Goal: Task Accomplishment & Management: Use online tool/utility

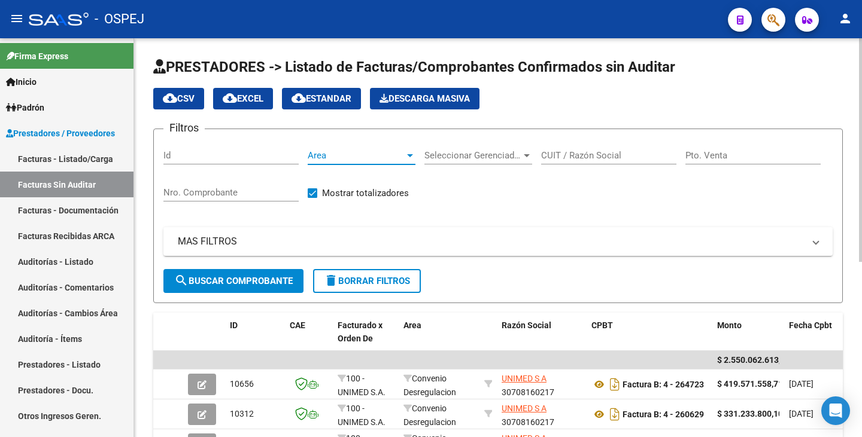
click at [402, 156] on span "Area" at bounding box center [356, 155] width 97 height 11
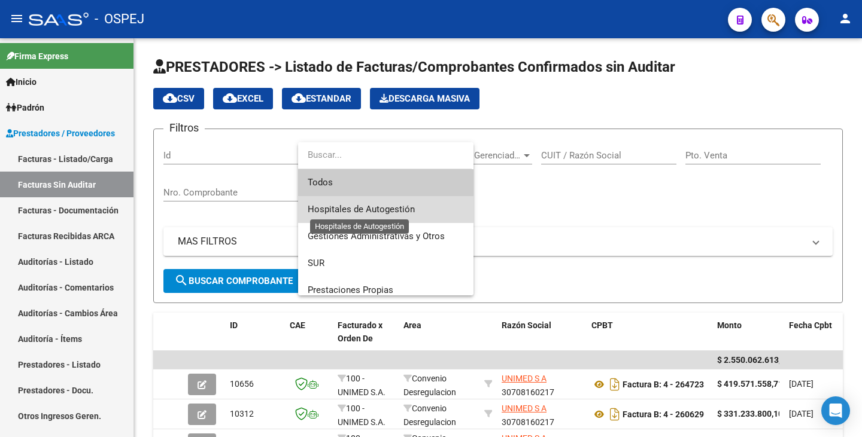
click at [388, 211] on span "Hospitales de Autogestión" at bounding box center [361, 209] width 107 height 11
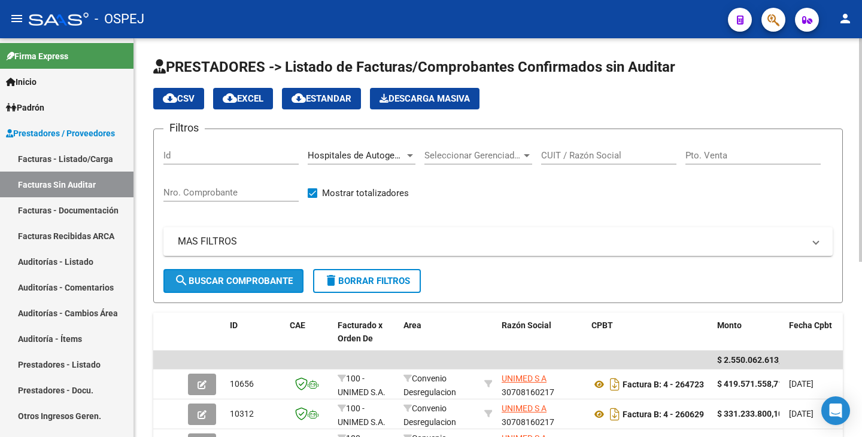
click at [257, 286] on span "search Buscar Comprobante" at bounding box center [233, 281] width 118 height 11
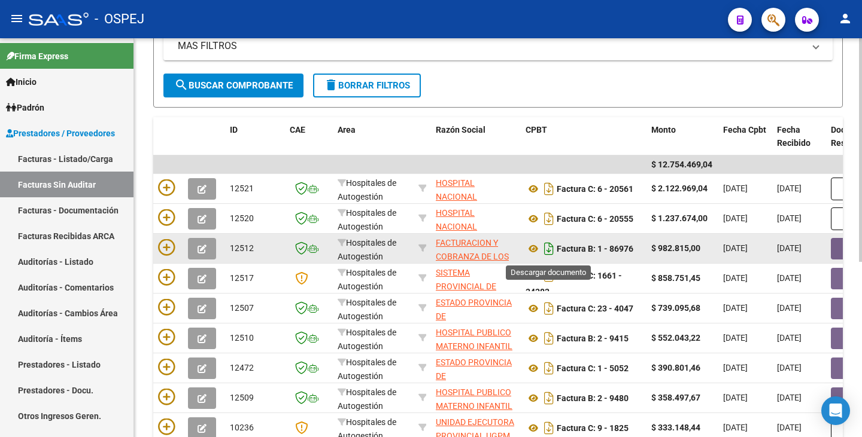
scroll to position [193, 0]
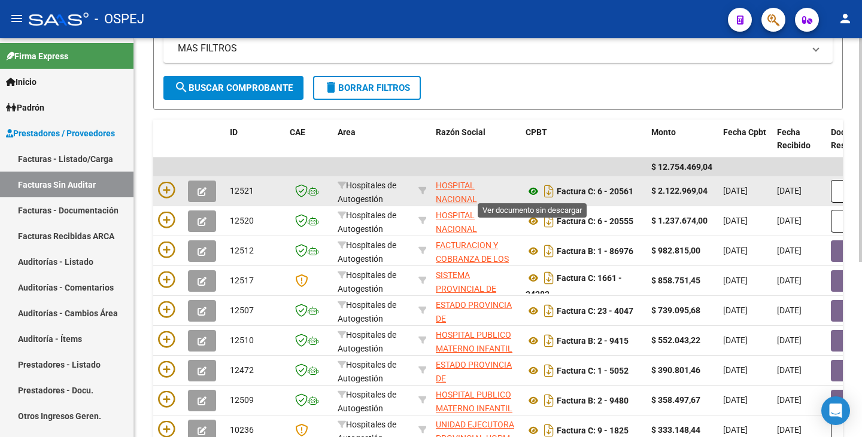
click at [531, 187] on icon at bounding box center [533, 191] width 16 height 14
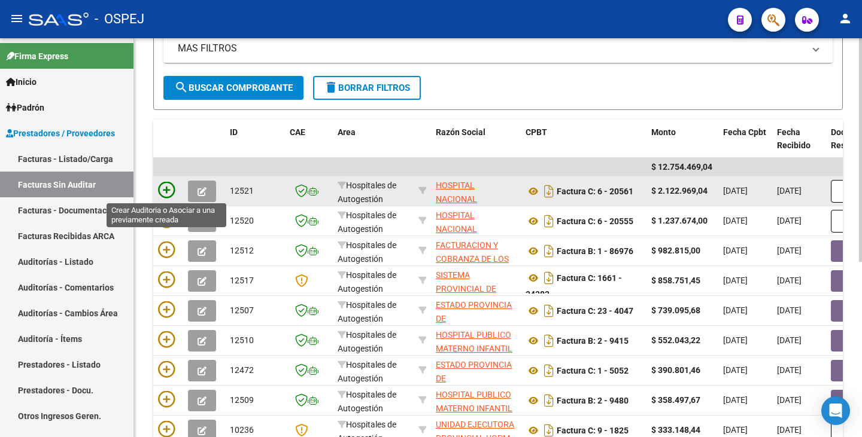
click at [166, 196] on icon at bounding box center [166, 190] width 17 height 17
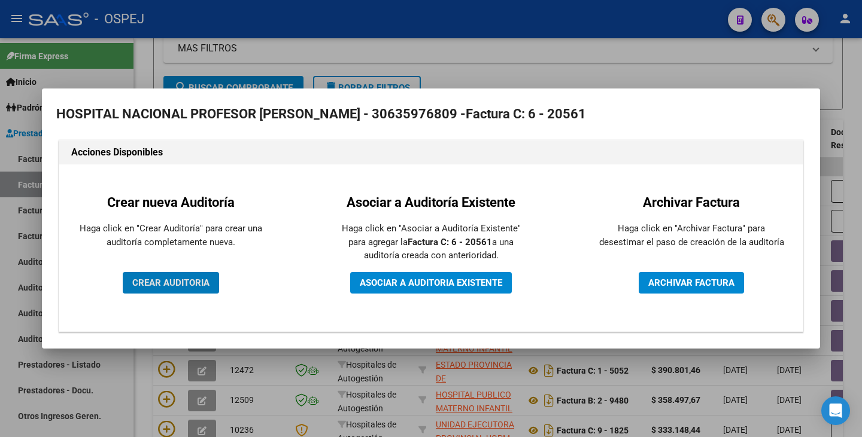
click at [186, 290] on button "CREAR AUDITORIA" at bounding box center [171, 283] width 96 height 22
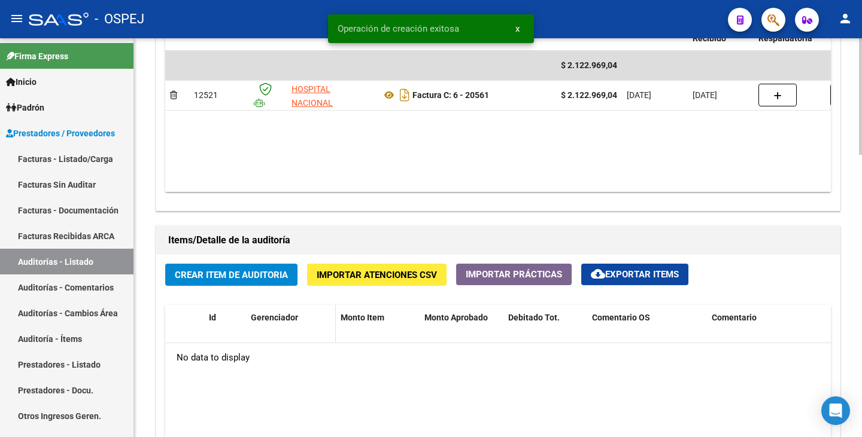
scroll to position [778, 0]
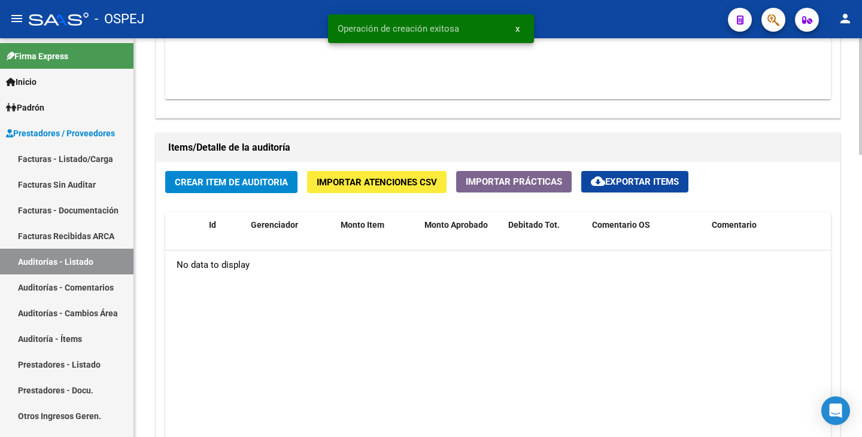
click at [259, 180] on span "Crear Item de Auditoria" at bounding box center [231, 182] width 113 height 11
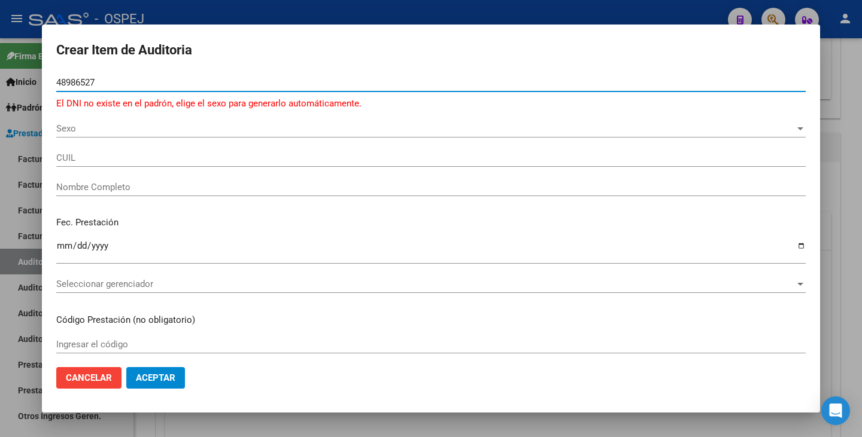
type input "48986527"
click at [76, 133] on span "Sexo" at bounding box center [425, 128] width 738 height 11
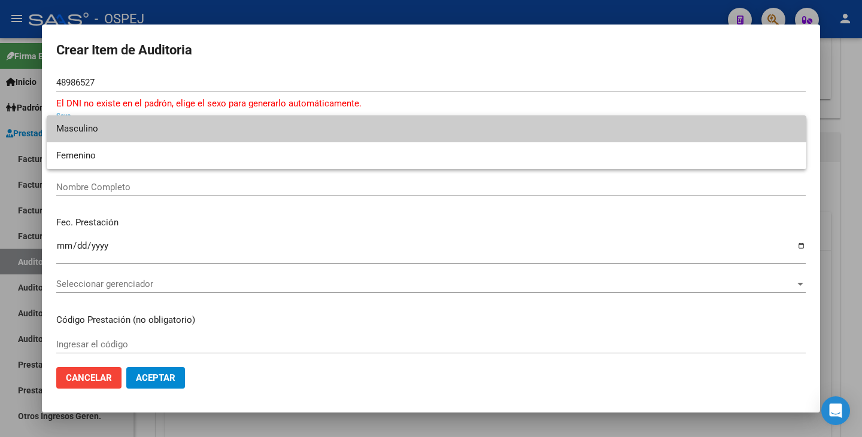
click at [76, 133] on span "Masculino" at bounding box center [426, 128] width 740 height 27
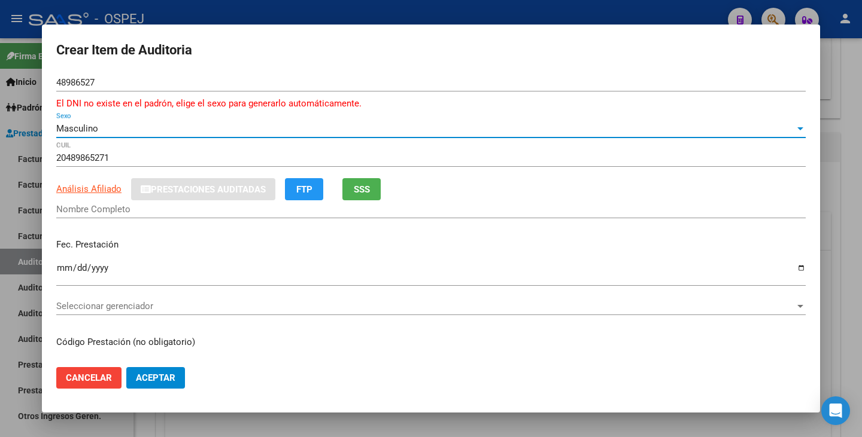
click at [92, 126] on span "Masculino" at bounding box center [77, 128] width 42 height 11
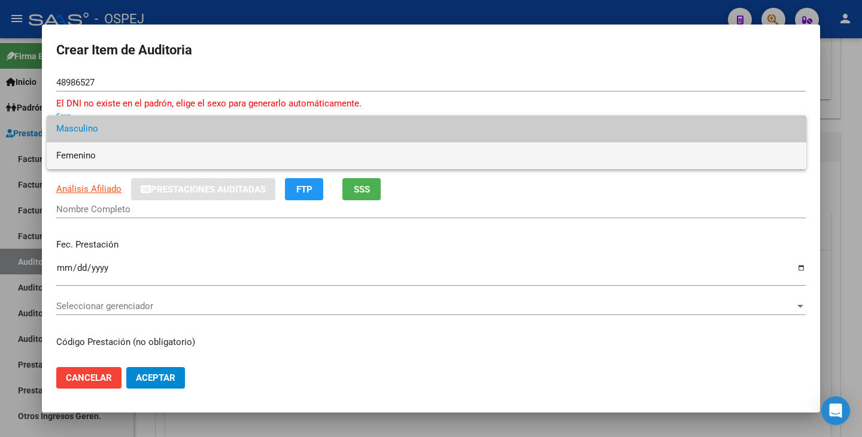
click at [89, 153] on span "Femenino" at bounding box center [426, 155] width 740 height 27
type input "27489865276"
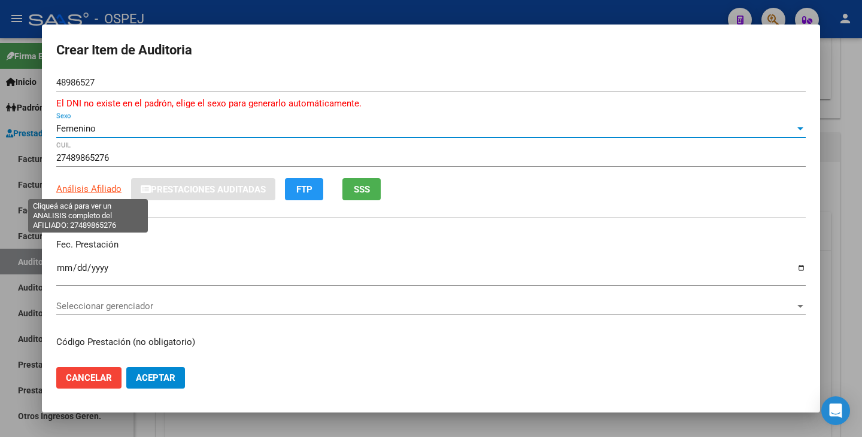
type input "GONZALEZ JULIANA NAOMI"
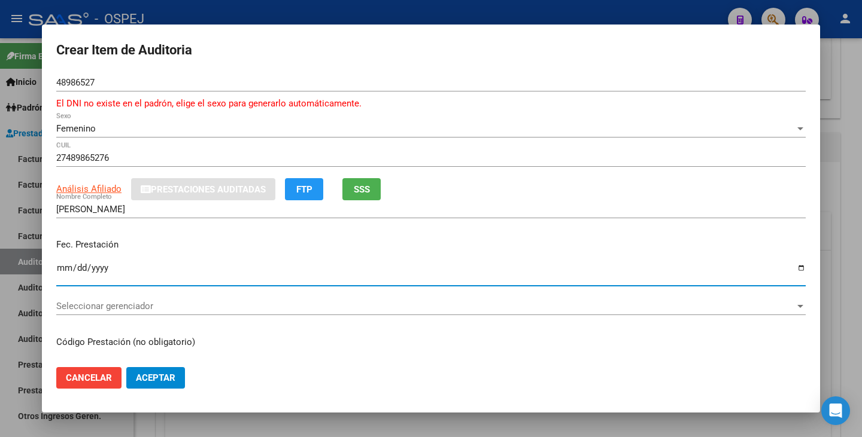
click at [57, 264] on input "Ingresar la fecha" at bounding box center [430, 272] width 749 height 19
type input "2025-09-05"
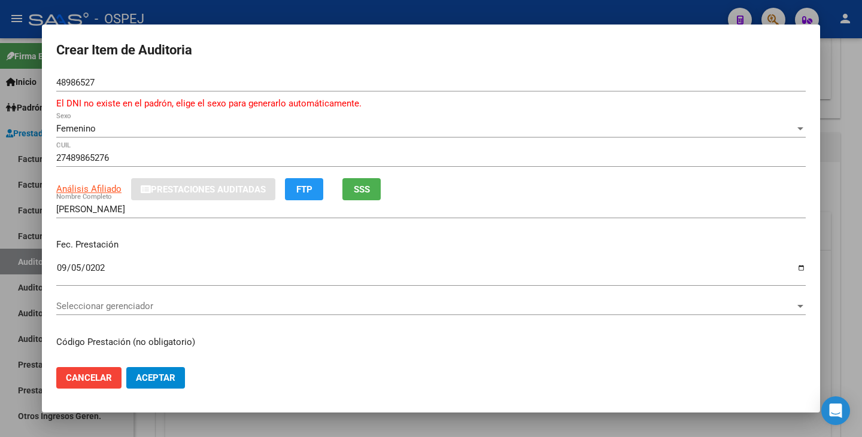
click at [94, 183] on app-link-go-to "Análisis Afiliado" at bounding box center [88, 190] width 65 height 14
click at [95, 194] on app-link-go-to "Análisis Afiliado" at bounding box center [88, 190] width 65 height 14
click at [99, 184] on span "Análisis Afiliado" at bounding box center [88, 189] width 65 height 11
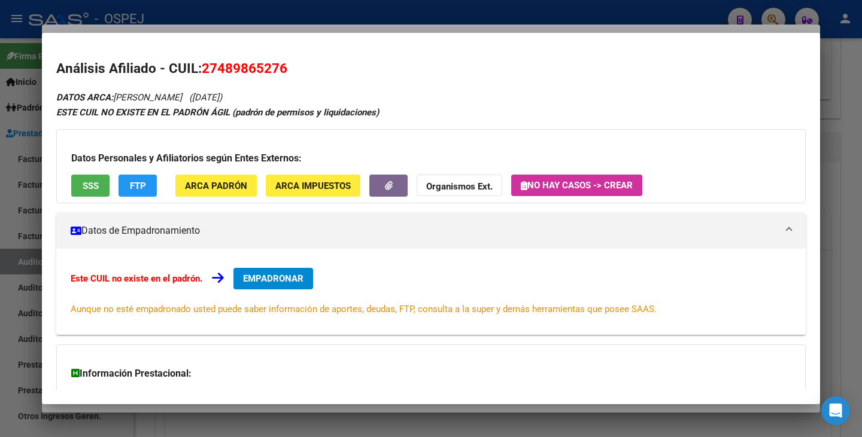
click at [99, 195] on button "SSS" at bounding box center [90, 186] width 38 height 22
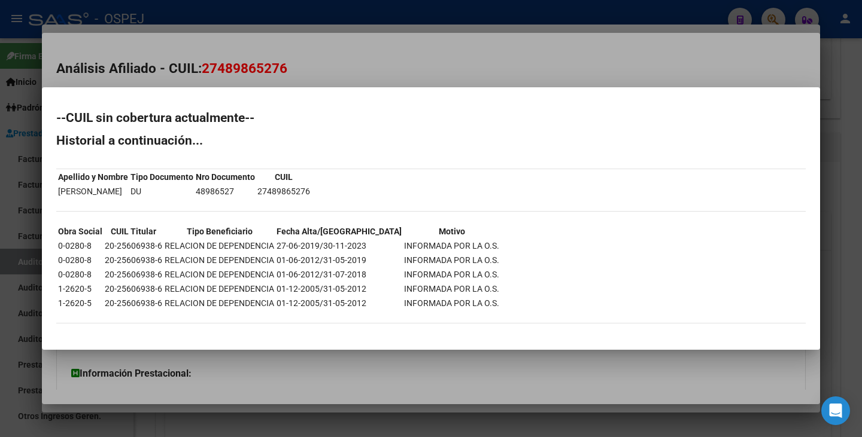
drag, startPoint x: 234, startPoint y: 194, endPoint x: 270, endPoint y: 196, distance: 35.9
click at [256, 196] on td "48986527" at bounding box center [225, 191] width 60 height 13
copy td "48986527"
click at [269, 28] on div at bounding box center [431, 218] width 862 height 437
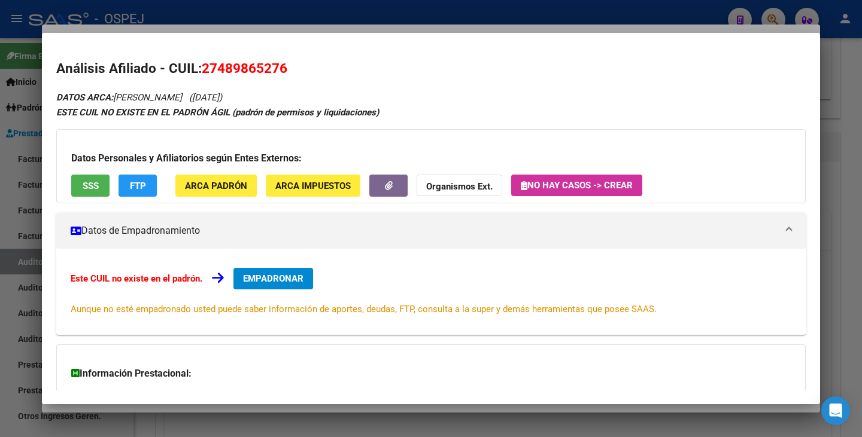
click at [436, 188] on strong "Organismos Ext." at bounding box center [459, 186] width 66 height 11
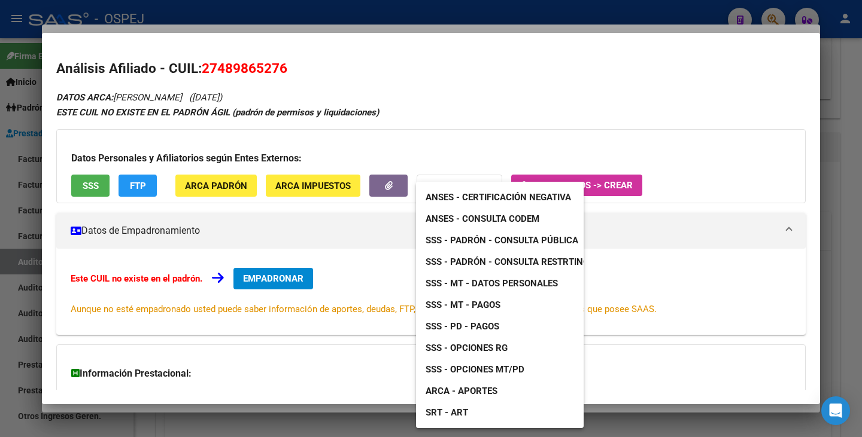
click at [470, 217] on span "ANSES - Consulta CODEM" at bounding box center [482, 219] width 114 height 11
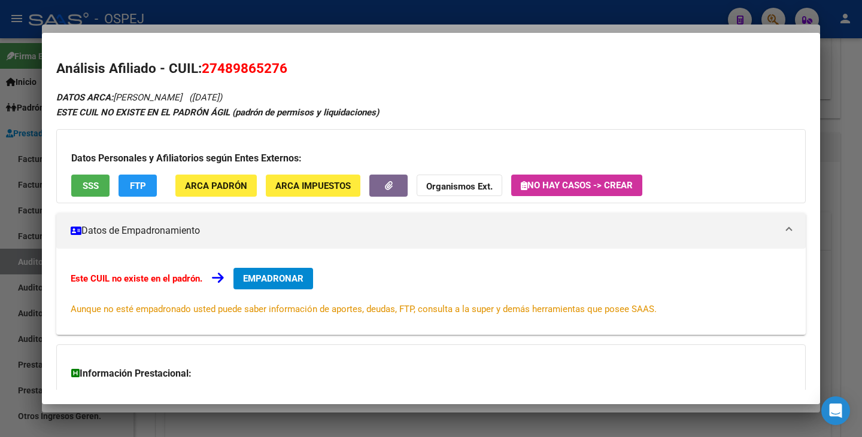
drag, startPoint x: 201, startPoint y: 74, endPoint x: 287, endPoint y: 63, distance: 86.2
click at [287, 63] on h2 "Análisis Afiliado - CUIL: 27489865276" at bounding box center [430, 69] width 749 height 20
copy span "27489865276"
click at [468, 190] on strong "Organismos Ext." at bounding box center [459, 186] width 66 height 11
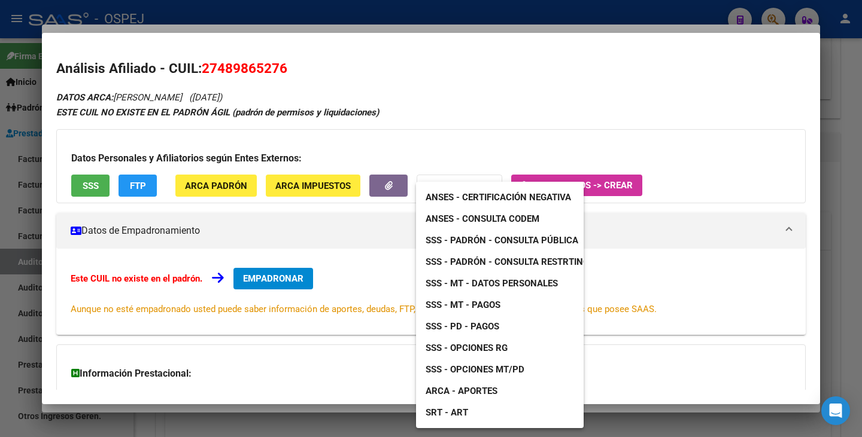
click at [483, 372] on span "SSS - Opciones MT/PD" at bounding box center [474, 369] width 99 height 11
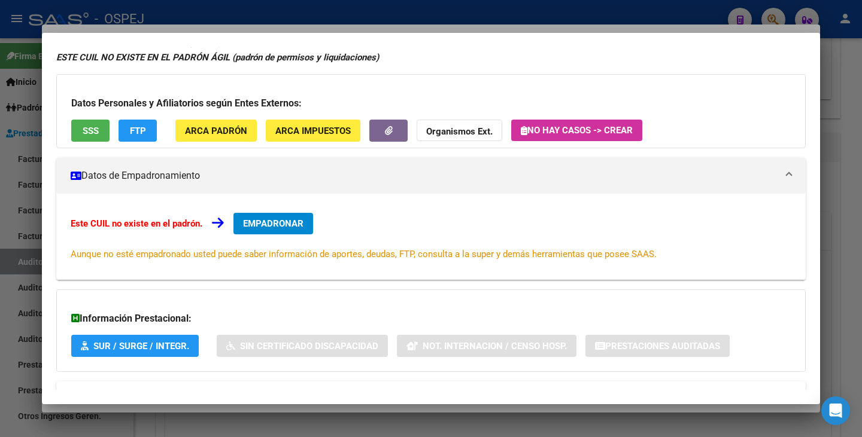
scroll to position [0, 0]
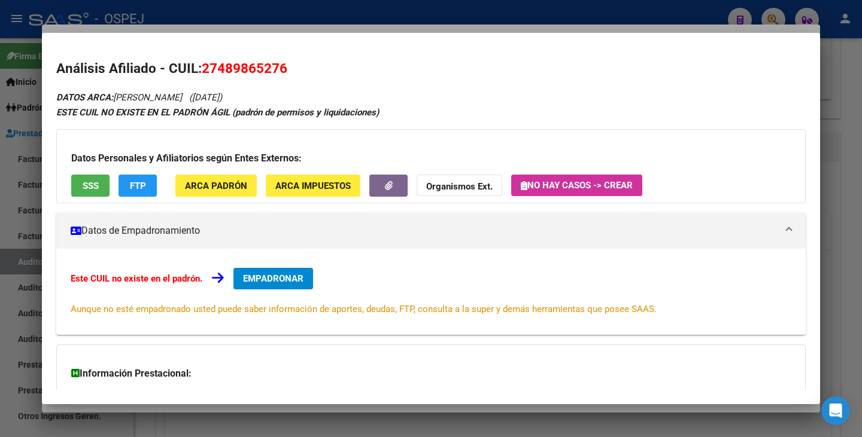
click at [475, 191] on strong "Organismos Ext." at bounding box center [459, 186] width 66 height 11
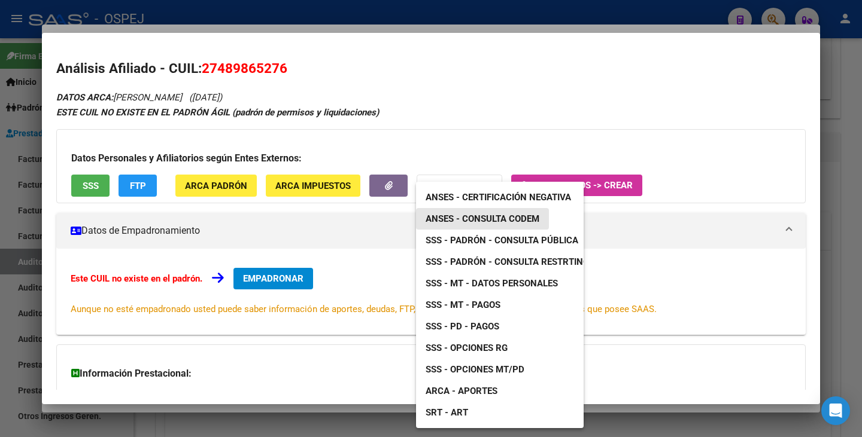
click at [480, 217] on span "ANSES - Consulta CODEM" at bounding box center [482, 219] width 114 height 11
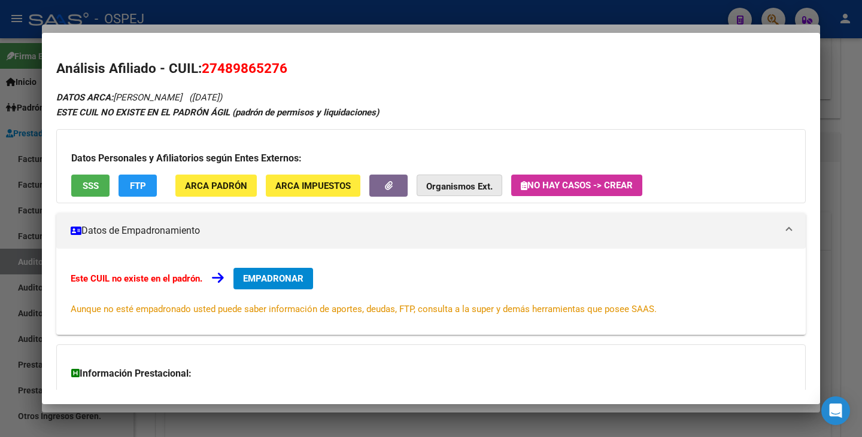
click at [448, 185] on strong "Organismos Ext." at bounding box center [459, 186] width 66 height 11
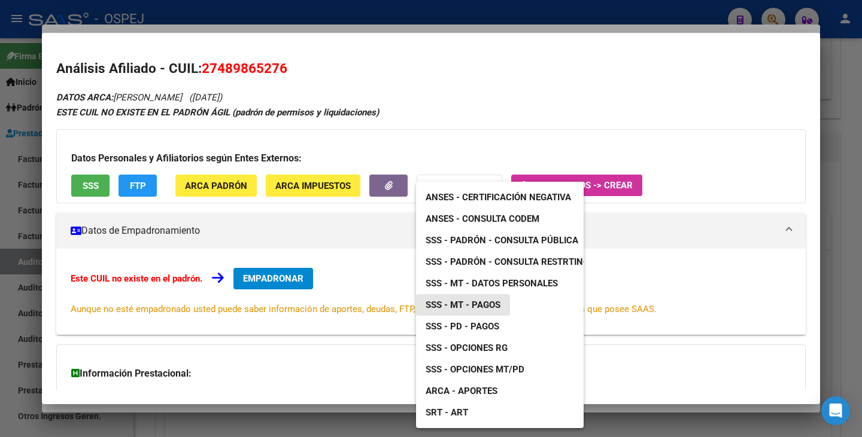
click at [479, 300] on span "SSS - MT - Pagos" at bounding box center [462, 305] width 75 height 11
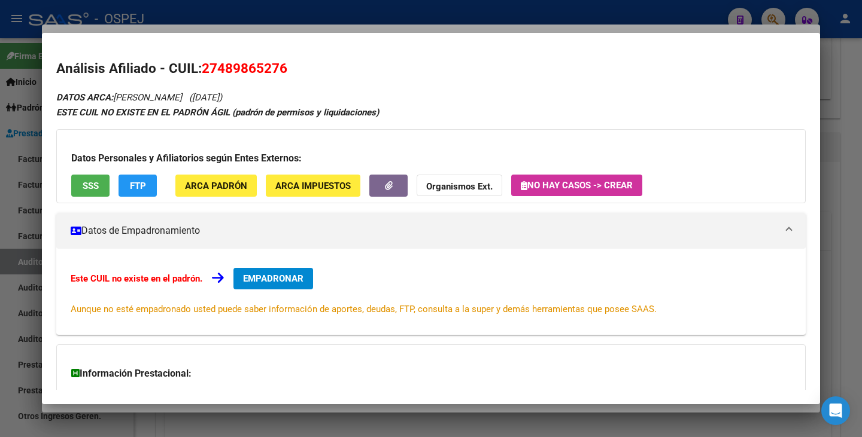
click at [0, 288] on div at bounding box center [431, 218] width 862 height 437
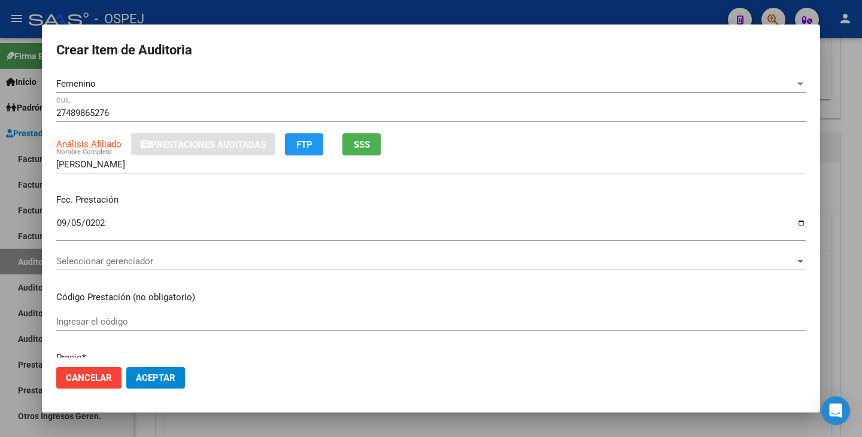
scroll to position [239, 0]
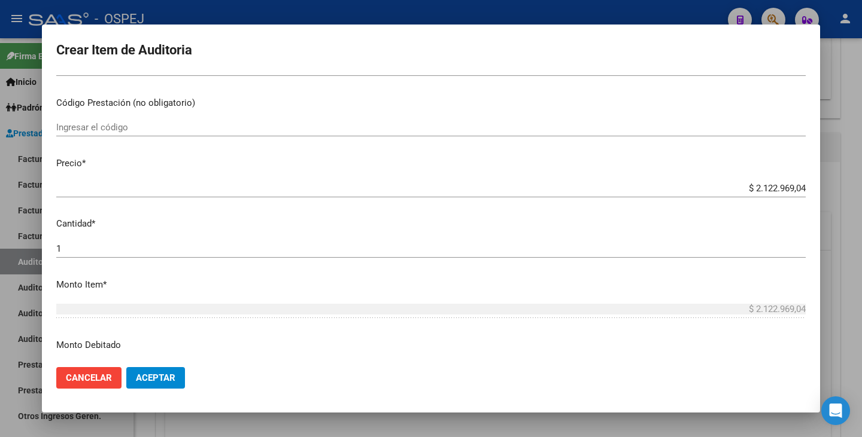
click at [165, 376] on span "Aceptar" at bounding box center [155, 378] width 39 height 11
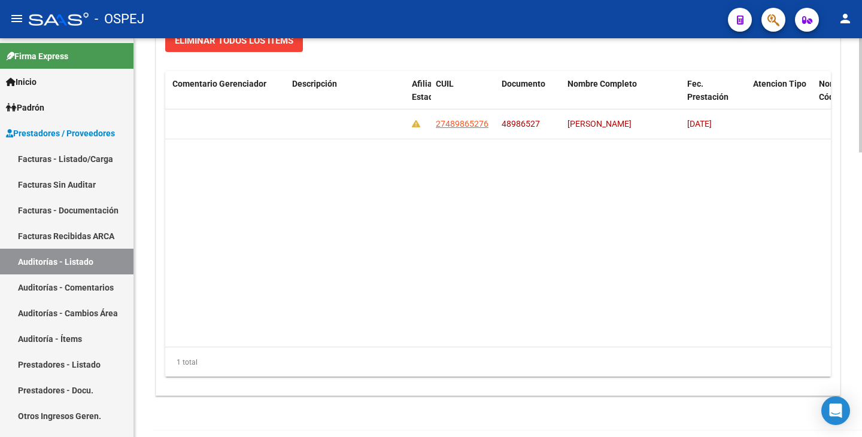
scroll to position [935, 0]
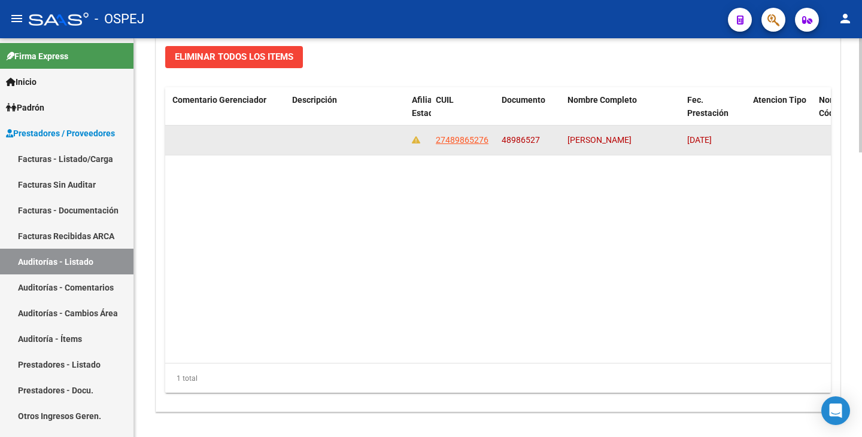
drag, startPoint x: 501, startPoint y: 142, endPoint x: 689, endPoint y: 145, distance: 187.3
click at [689, 145] on div "138548 CUIDADO! SIN GERENCIADOR! $ 2.122.969,04 $ 2.122.969,04 $ 0,00 274898652…" at bounding box center [393, 141] width 1774 height 30
copy div "48986527 GONZALEZ JULIANA NAOMI"
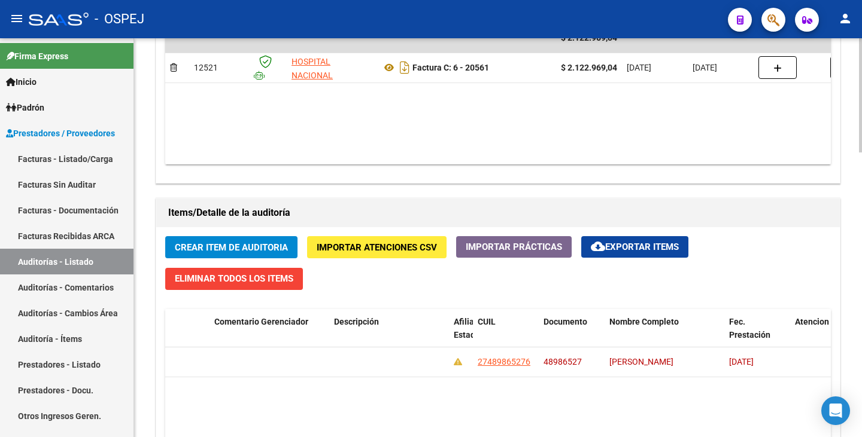
scroll to position [636, 0]
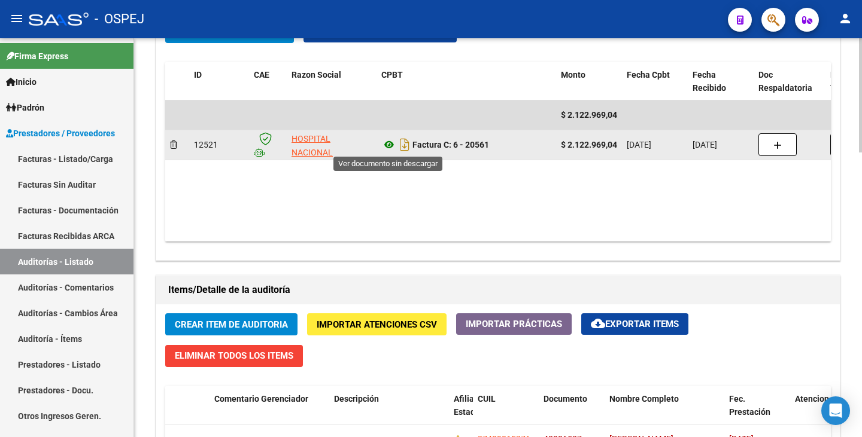
click at [386, 146] on icon at bounding box center [389, 145] width 16 height 14
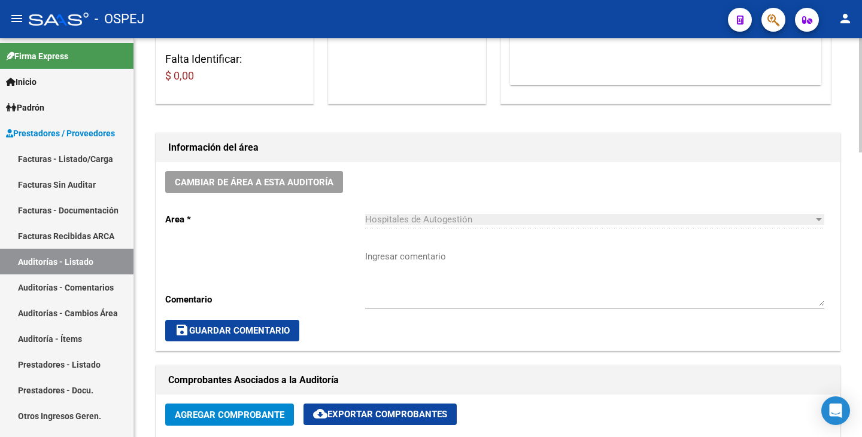
scroll to position [217, 0]
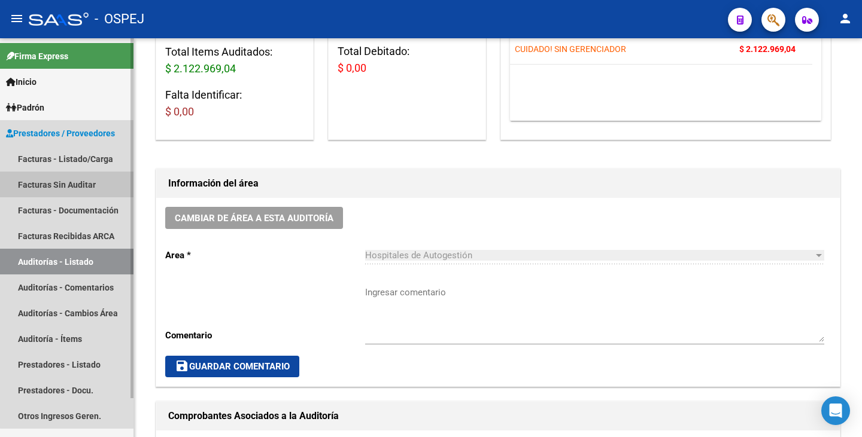
click at [78, 182] on link "Facturas Sin Auditar" at bounding box center [66, 185] width 133 height 26
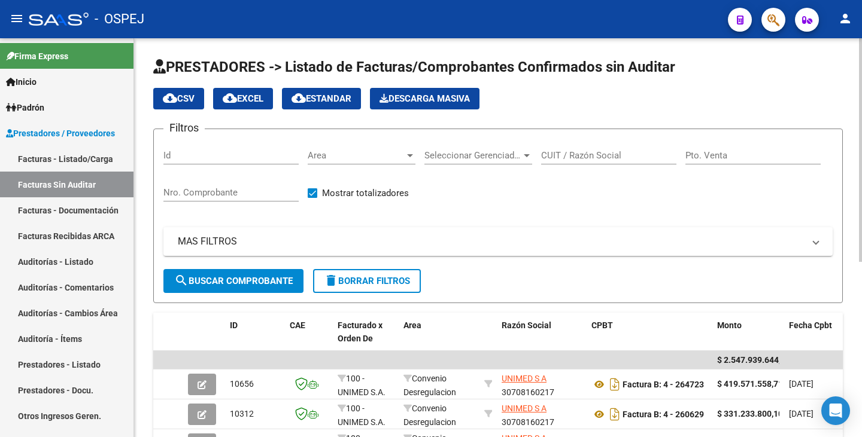
drag, startPoint x: 226, startPoint y: 186, endPoint x: 206, endPoint y: 196, distance: 22.5
paste input "59166"
type input "59166"
click at [249, 276] on span "search Buscar Comprobante" at bounding box center [233, 281] width 118 height 11
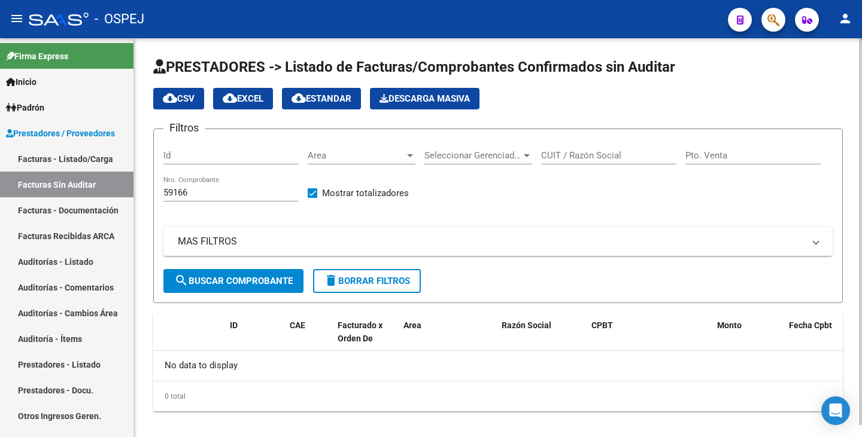
click at [538, 221] on div "Filtros Id Area Area Seleccionar Gerenciador Seleccionar Gerenciador CUIT / Raz…" at bounding box center [497, 204] width 669 height 130
